Goal: Information Seeking & Learning: Compare options

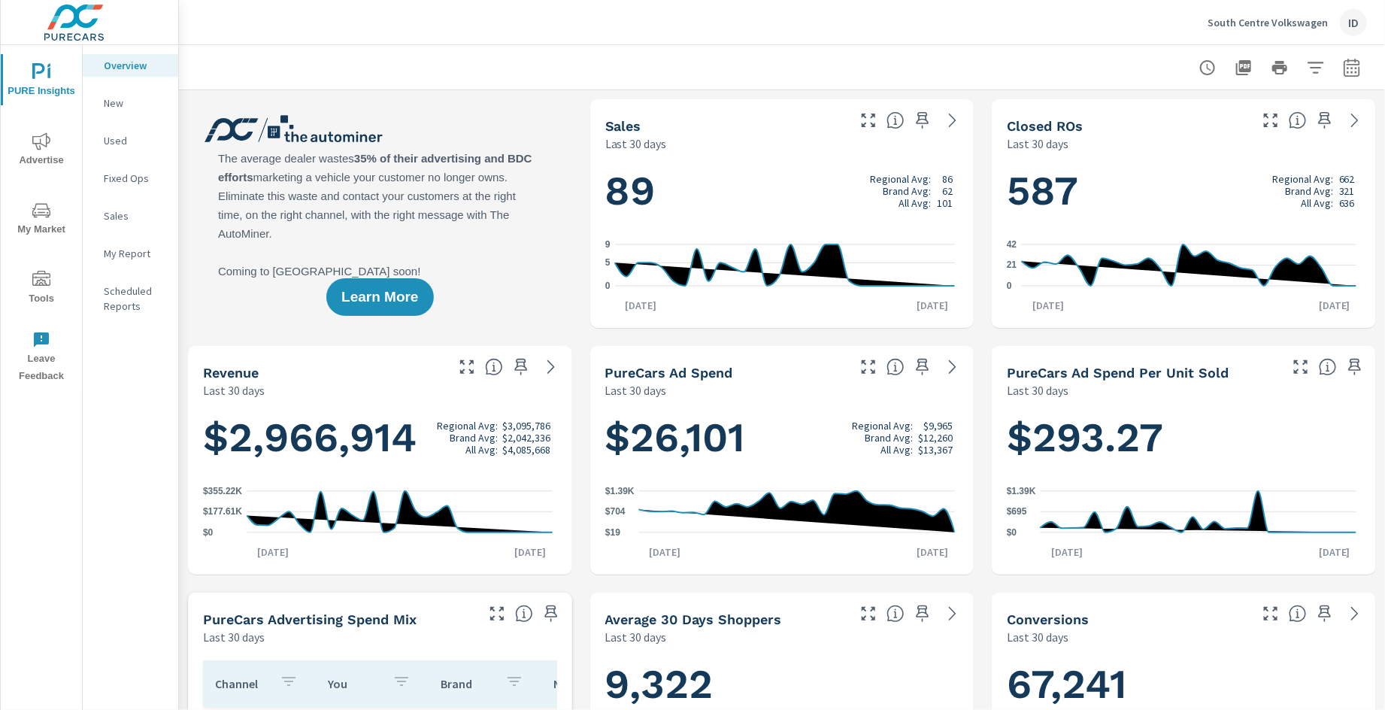
scroll to position [1, 0]
click at [1345, 77] on button "button" at bounding box center [1352, 68] width 30 height 30
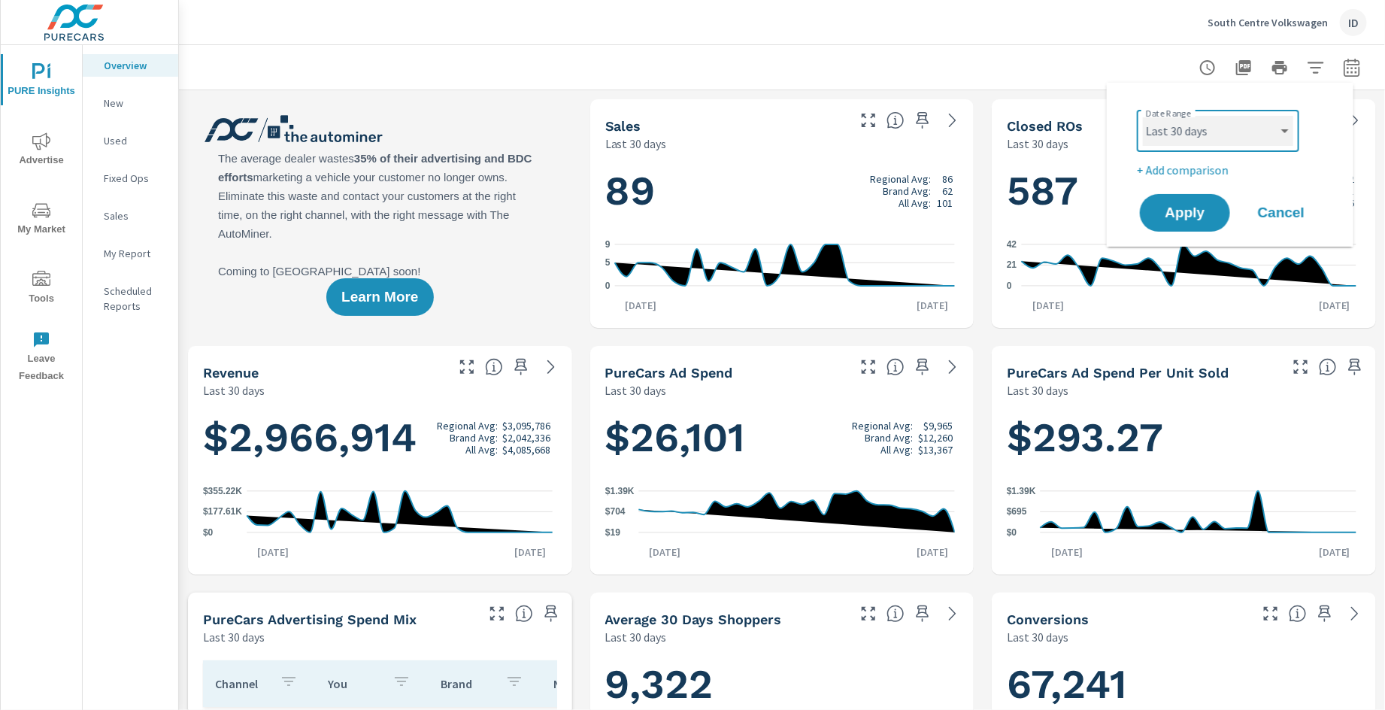
click at [1211, 126] on select "Custom [DATE] Last week Last 7 days Last 14 days Last 30 days Last 45 days Last…" at bounding box center [1218, 131] width 150 height 30
click at [1143, 116] on select "Custom [DATE] Last week Last 7 days Last 14 days Last 30 days Last 45 days Last…" at bounding box center [1218, 131] width 150 height 30
select select "Month to date"
click at [1202, 208] on span "Apply" at bounding box center [1185, 213] width 62 height 14
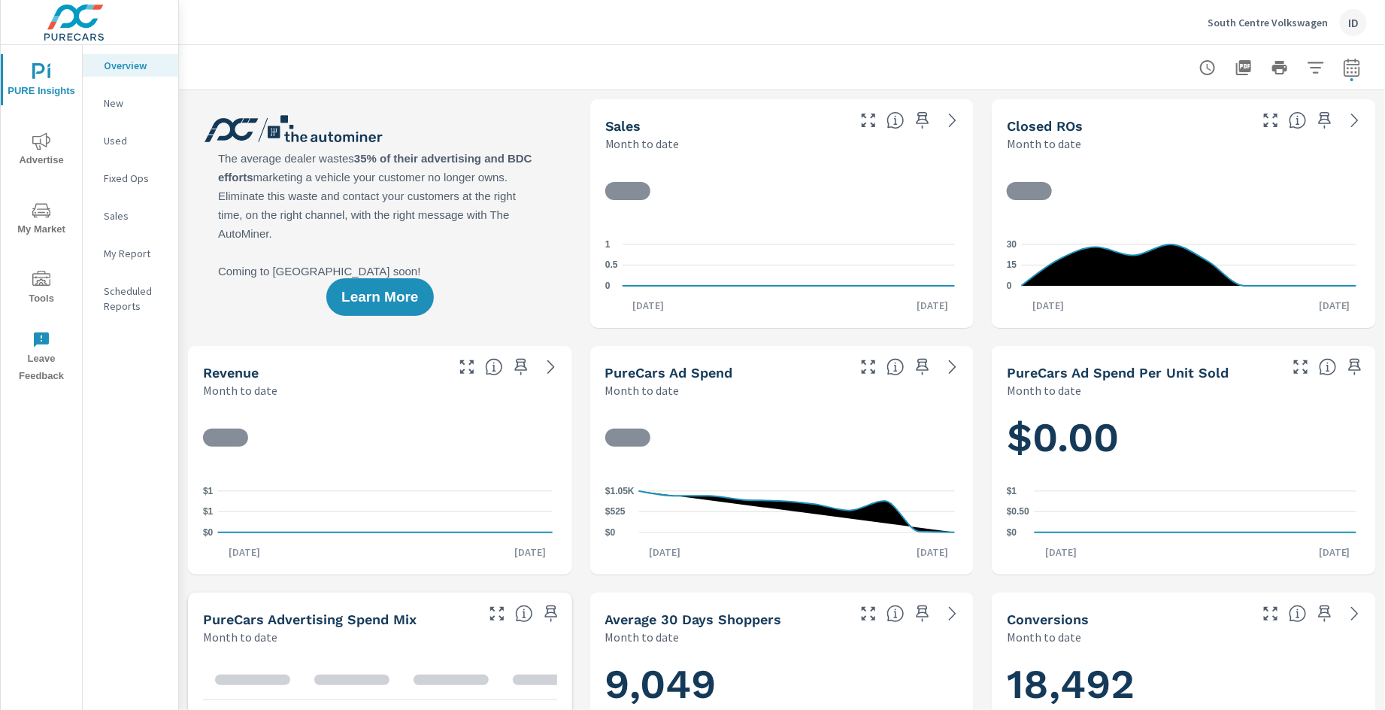
scroll to position [1, 0]
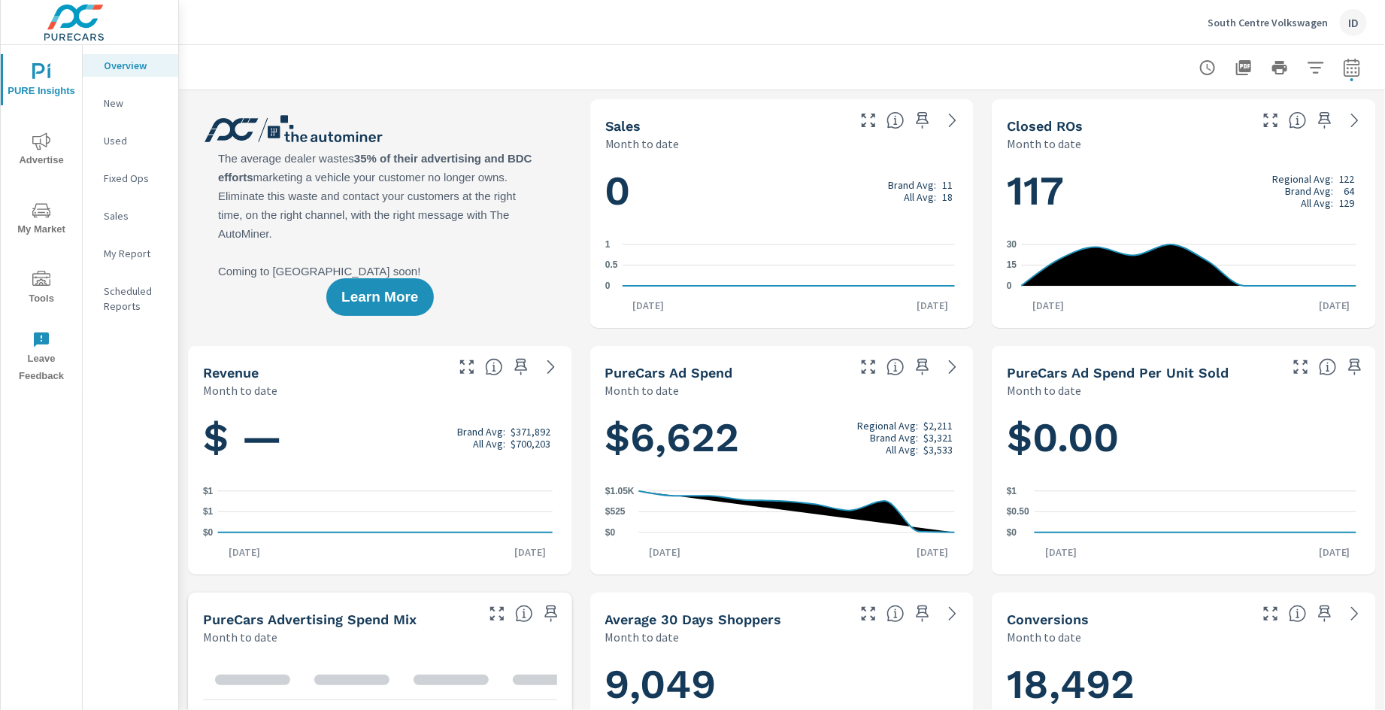
click at [47, 147] on icon "nav menu" at bounding box center [41, 141] width 18 height 18
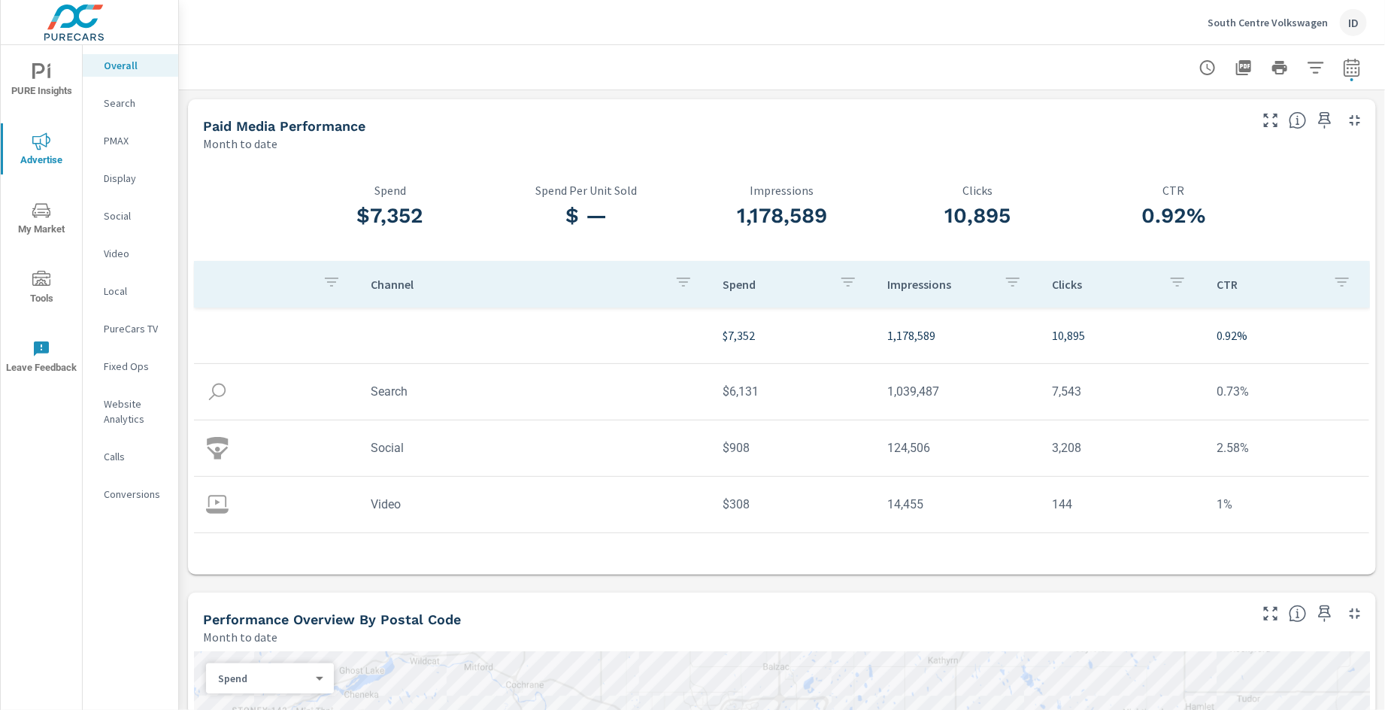
click at [1343, 62] on icon "button" at bounding box center [1352, 68] width 18 height 18
select select "Month to date"
click at [1213, 167] on p "+ Add comparison" at bounding box center [1233, 170] width 193 height 18
select select "Previous period"
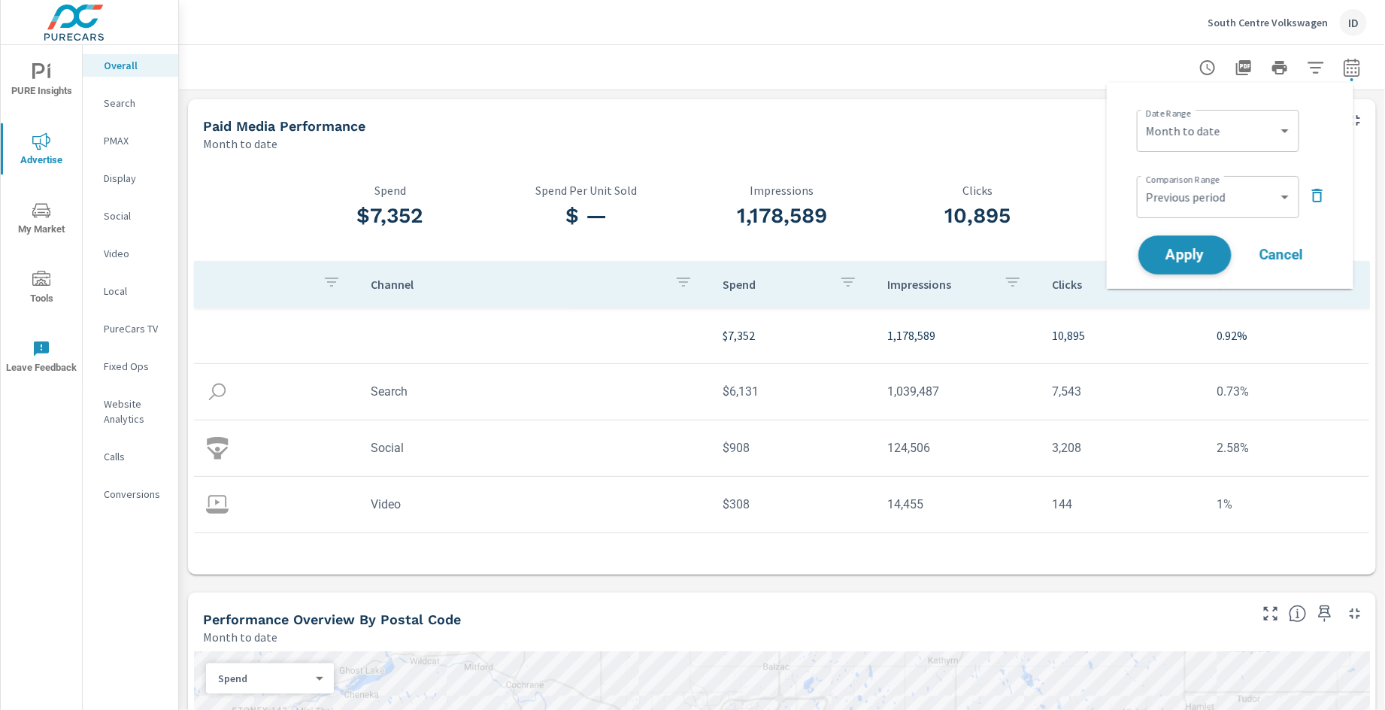
click at [1169, 262] on span "Apply" at bounding box center [1185, 255] width 62 height 14
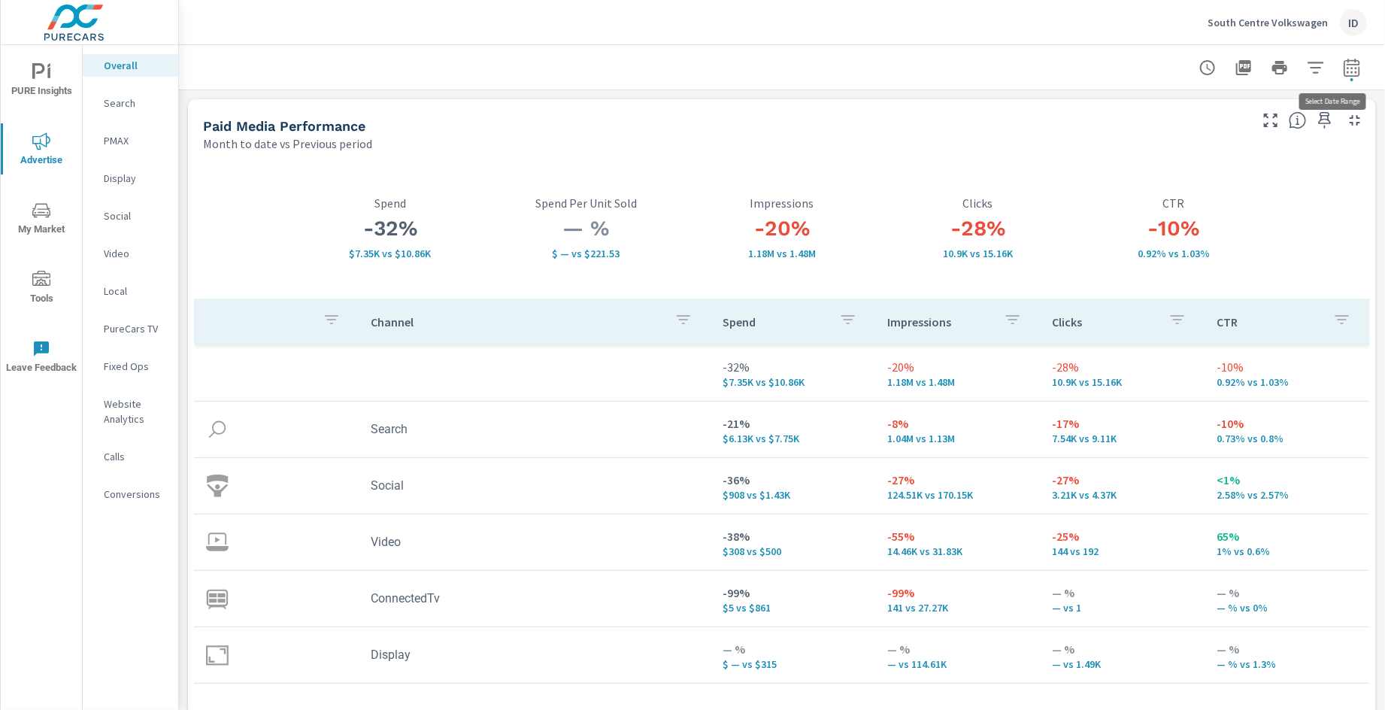
click at [1343, 69] on icon "button" at bounding box center [1352, 68] width 18 height 18
select select "Month to date"
select select "Previous period"
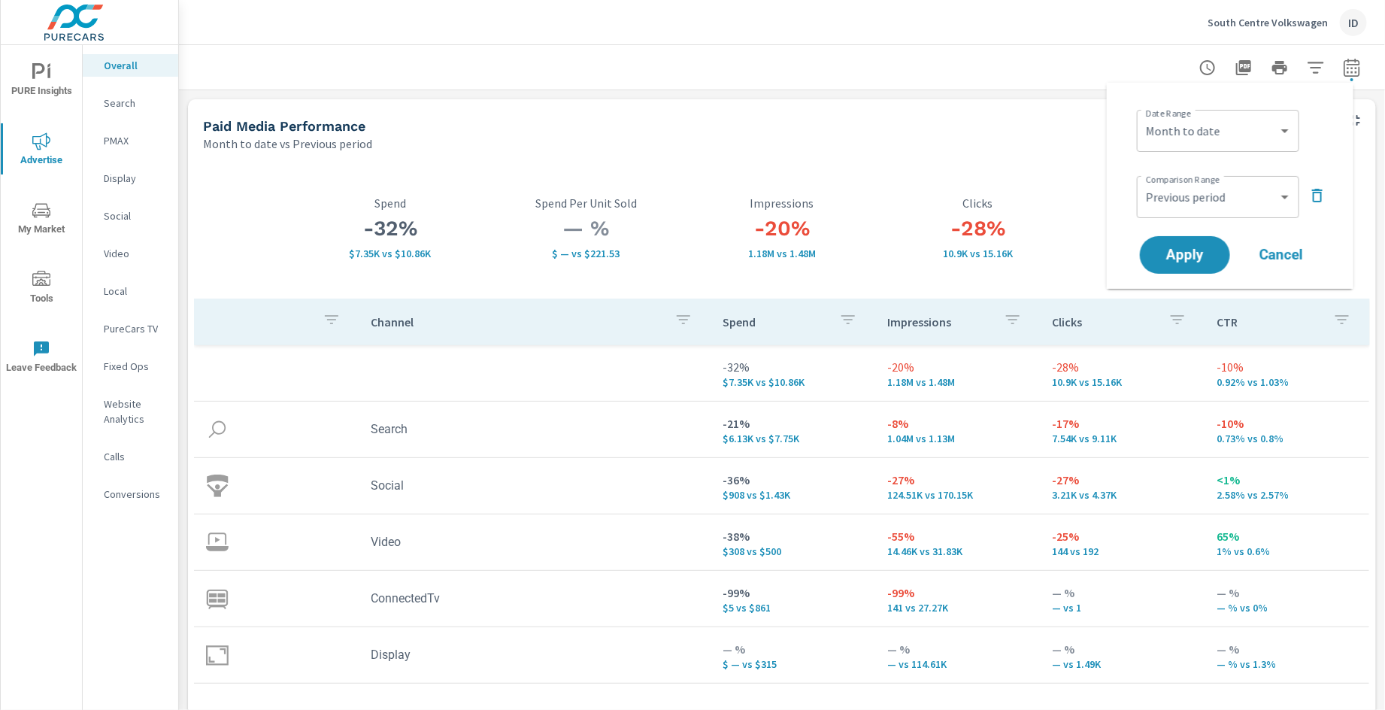
click at [1326, 16] on p "South Centre Volkswagen" at bounding box center [1268, 23] width 120 height 14
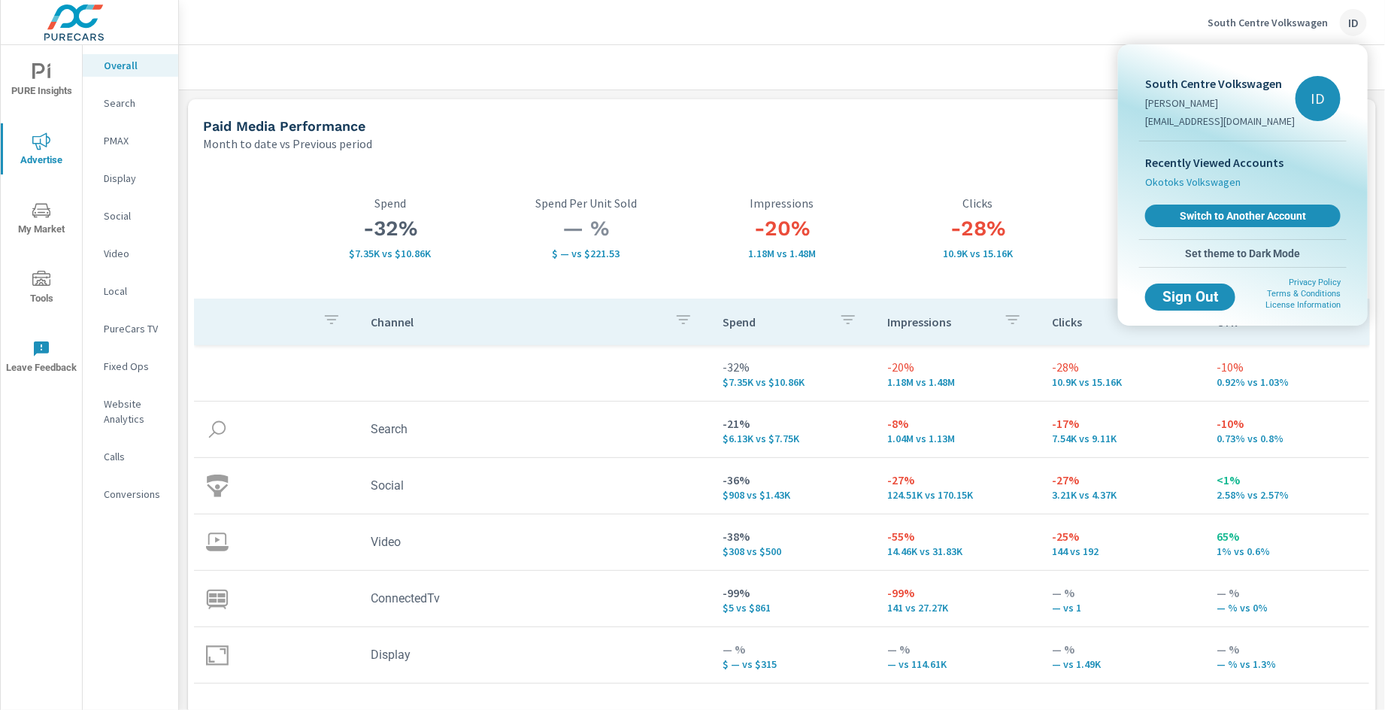
click at [1177, 179] on span "Okotoks Volkswagen" at bounding box center [1192, 181] width 95 height 15
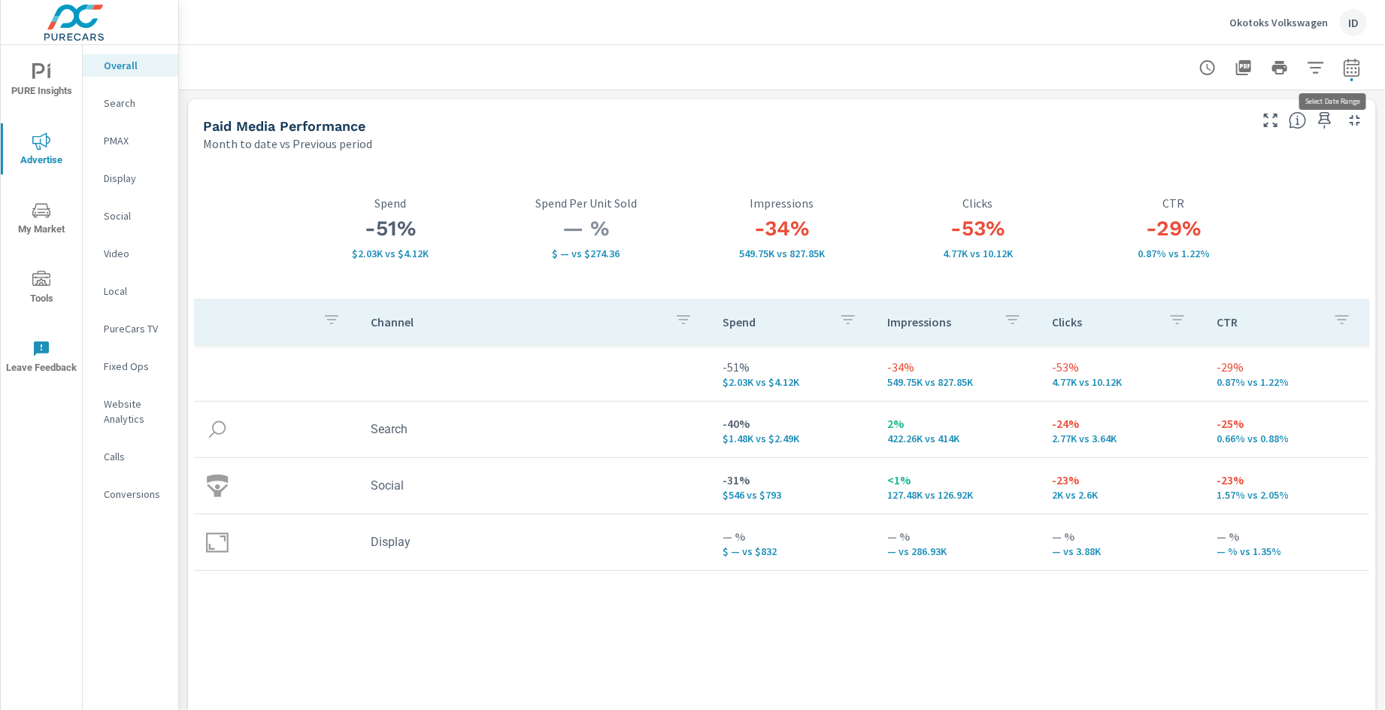
click at [1344, 63] on icon "button" at bounding box center [1352, 67] width 16 height 18
select select "Month to date"
select select "Previous period"
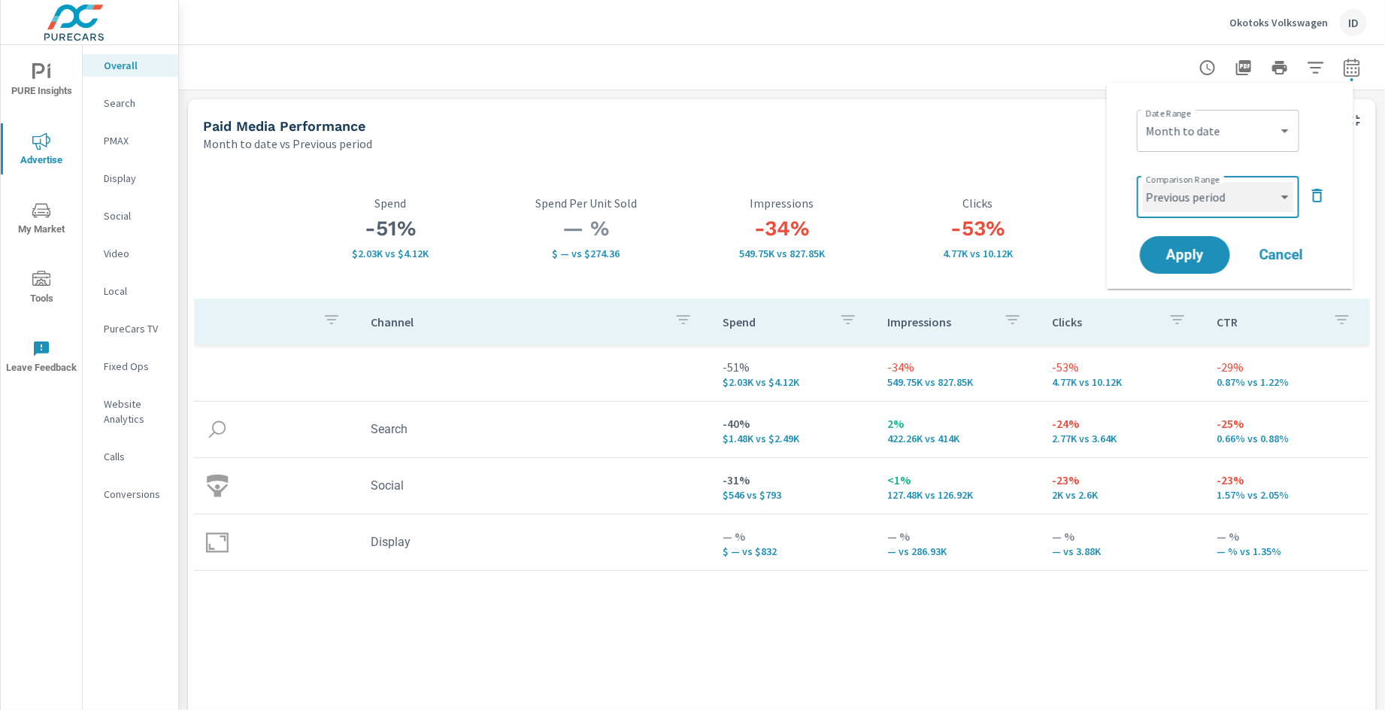
click at [1229, 200] on select "Custom Previous period Previous month Previous year" at bounding box center [1218, 197] width 150 height 30
click at [1329, 187] on div "Comparison Range Custom Previous period Previous month Previous year ​" at bounding box center [1233, 195] width 193 height 51
click at [1319, 190] on icon "button" at bounding box center [1317, 196] width 11 height 14
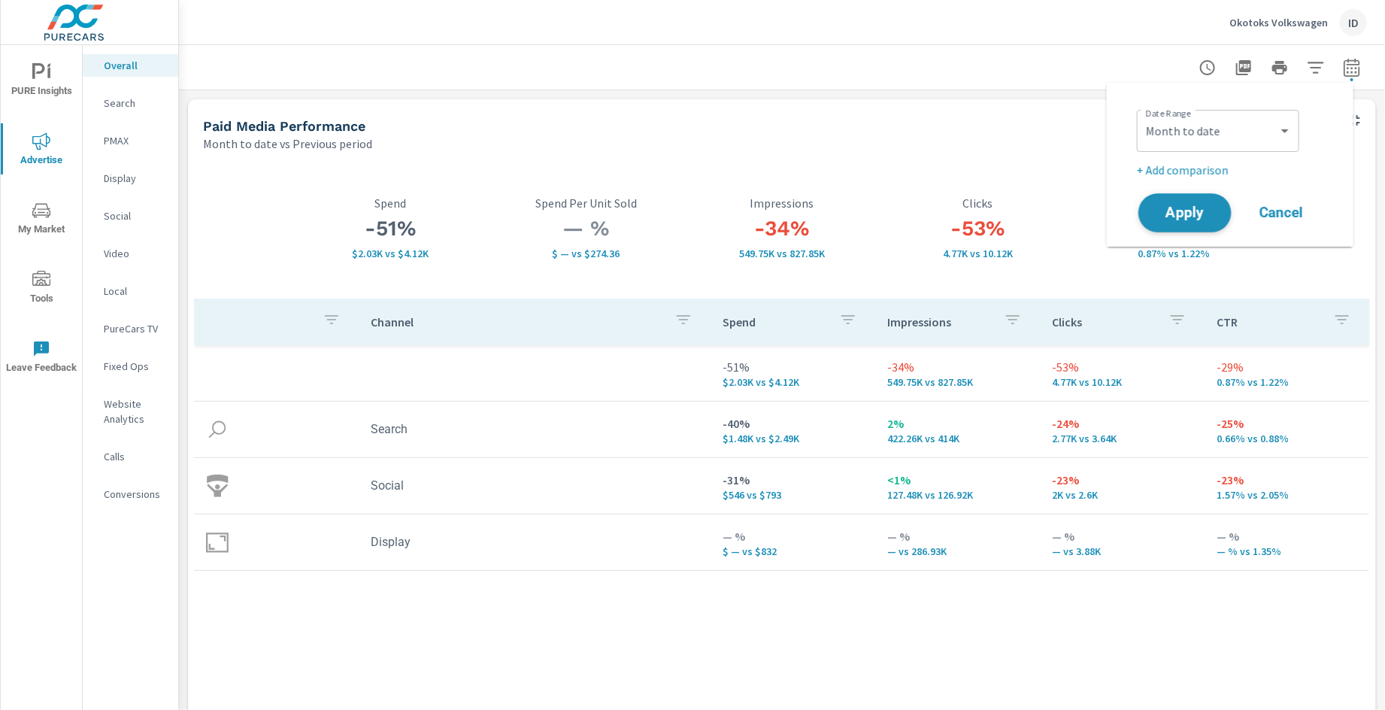
click at [1220, 214] on button "Apply" at bounding box center [1184, 212] width 93 height 39
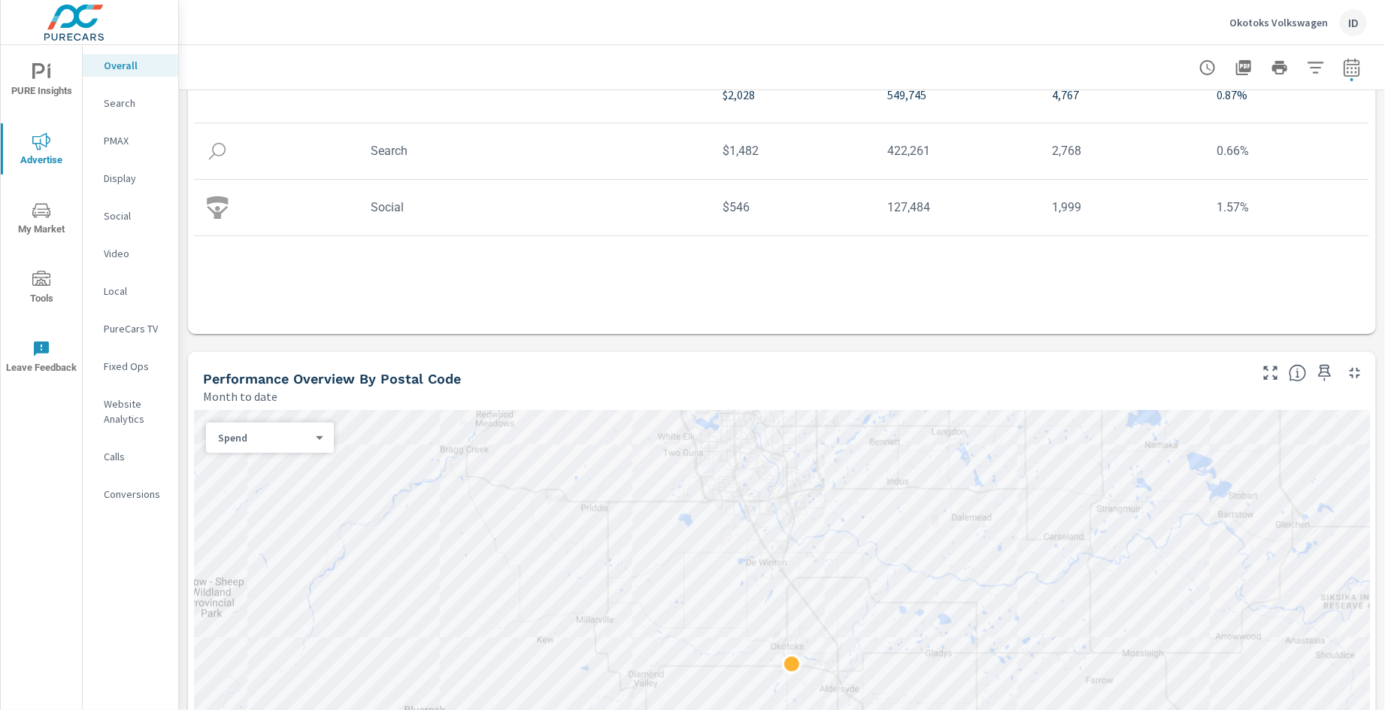
scroll to position [564, 0]
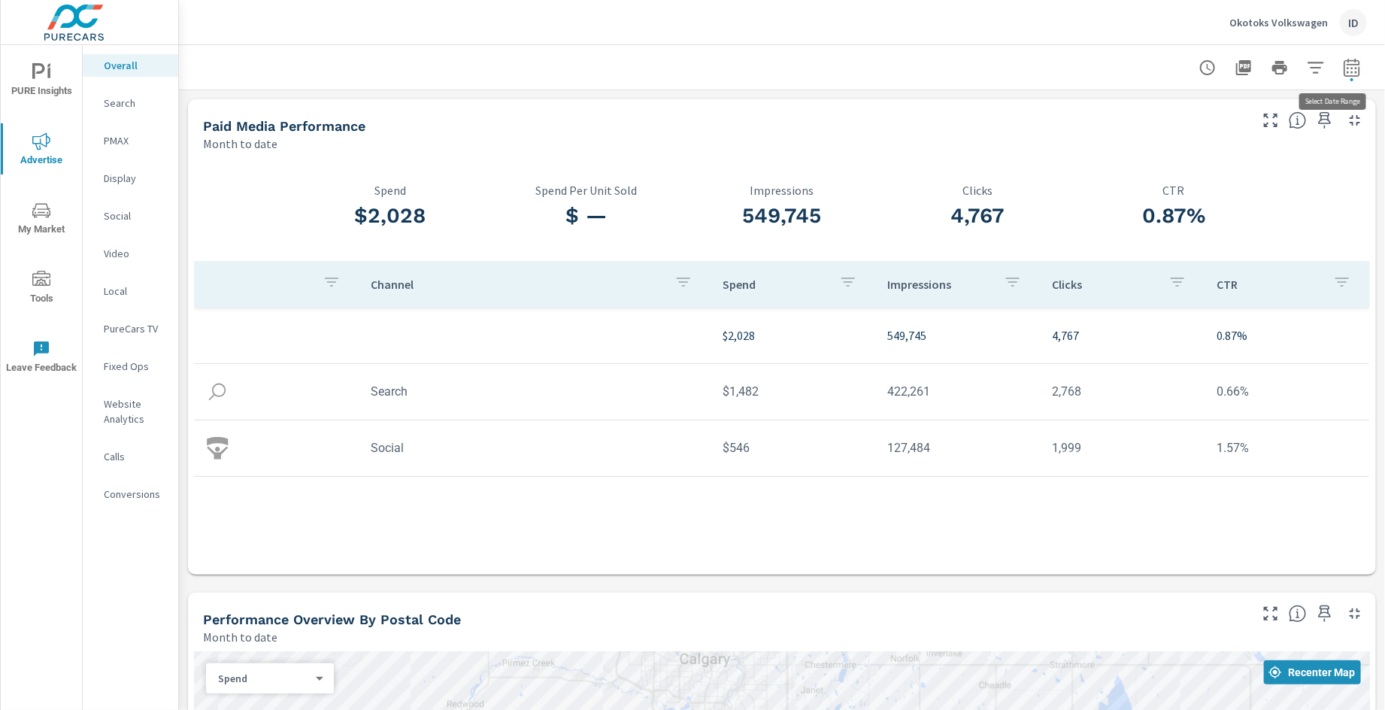
click at [1343, 72] on icon "button" at bounding box center [1352, 68] width 18 height 18
select select "Month to date"
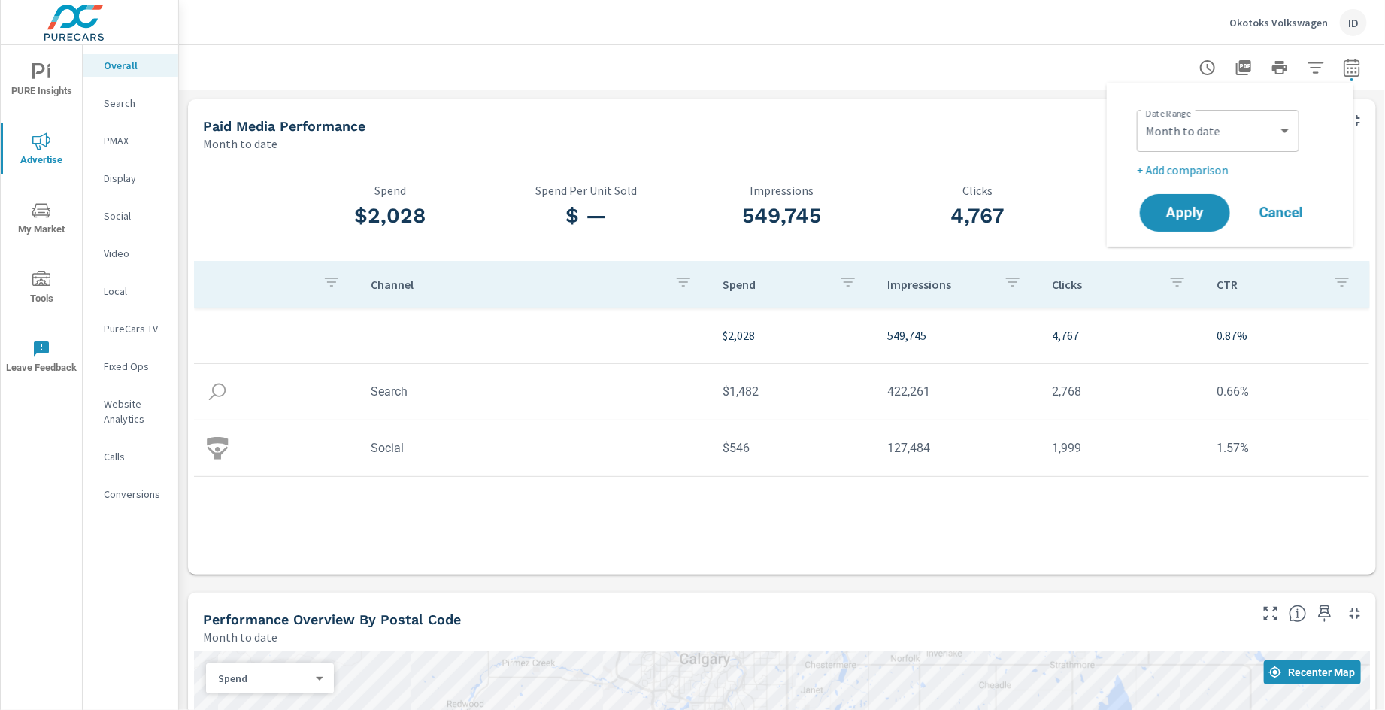
click at [1174, 174] on p "+ Add comparison" at bounding box center [1233, 170] width 193 height 18
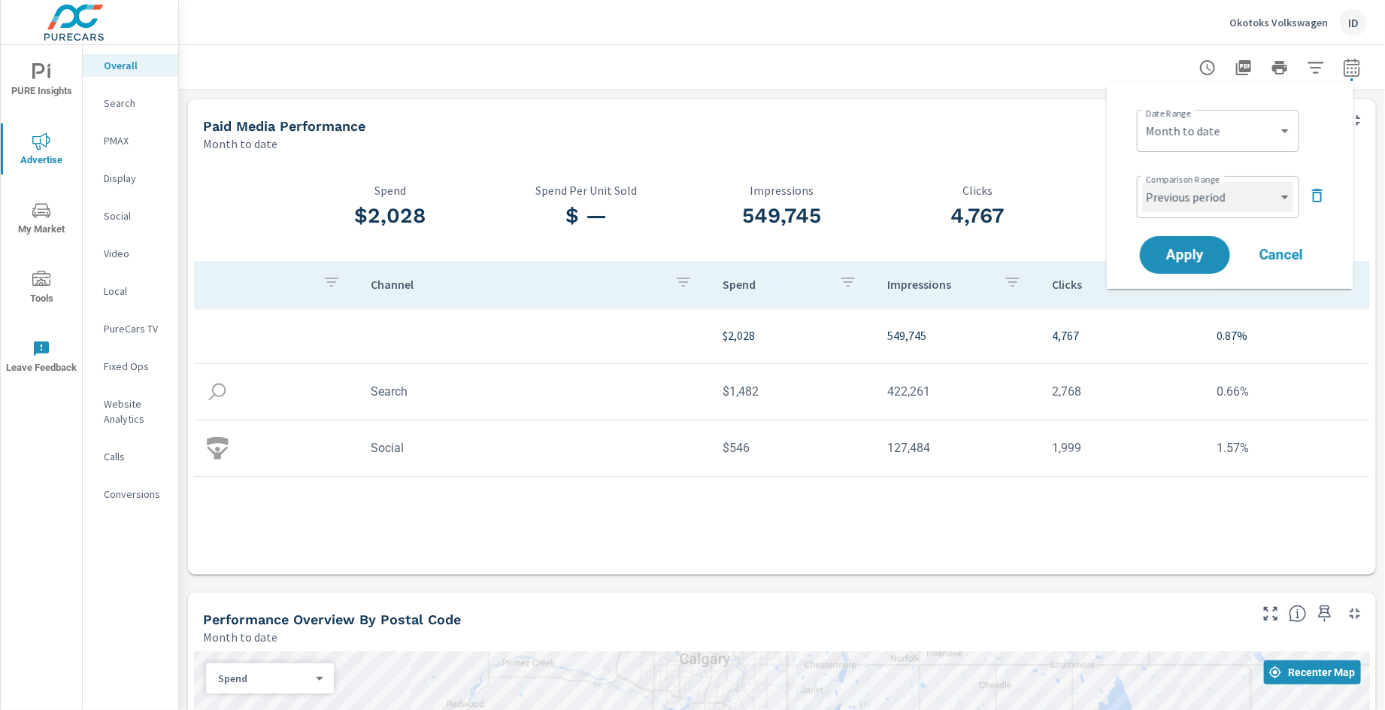
drag, startPoint x: 1170, startPoint y: 199, endPoint x: 1185, endPoint y: 189, distance: 17.9
click at [1170, 199] on select "Custom Previous period Previous month Previous year" at bounding box center [1218, 197] width 150 height 30
click at [1143, 182] on select "Custom Previous period Previous month Previous year" at bounding box center [1218, 197] width 150 height 30
select select "Previous month"
click at [1153, 247] on button "Apply" at bounding box center [1184, 254] width 93 height 39
